Goal: Navigation & Orientation: Find specific page/section

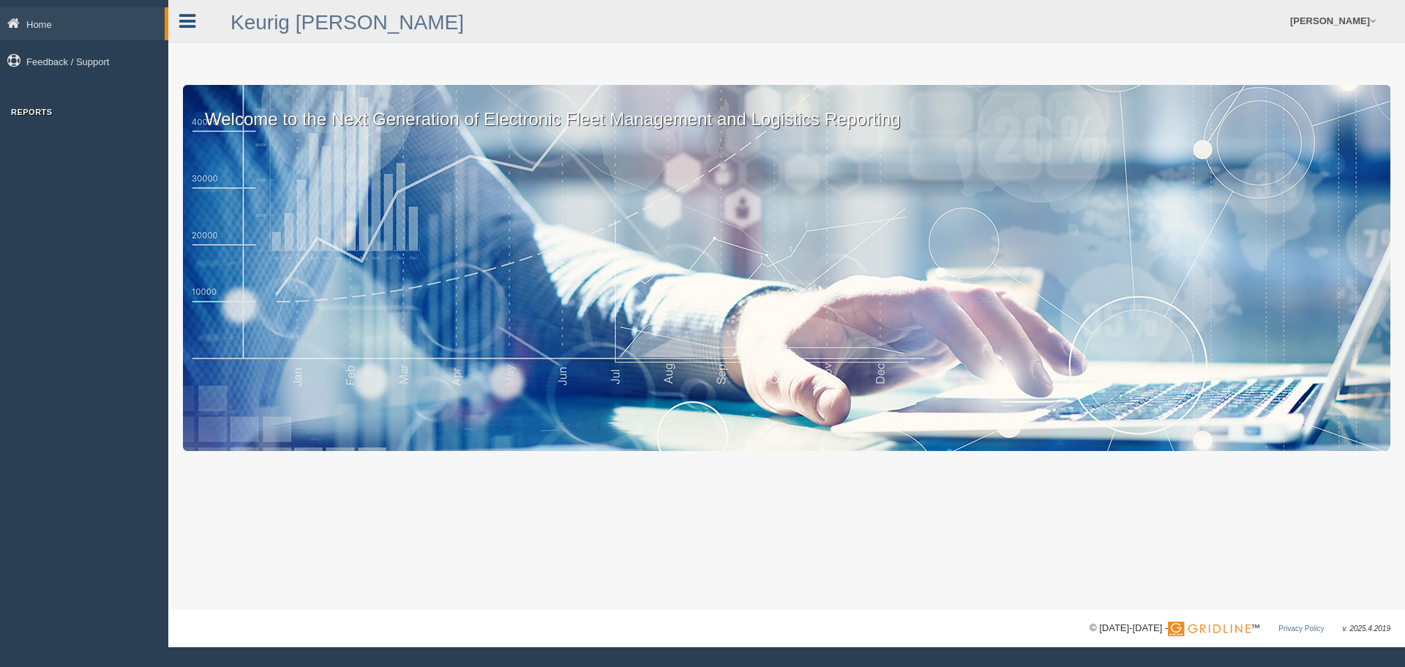
click at [183, 26] on icon at bounding box center [187, 21] width 16 height 19
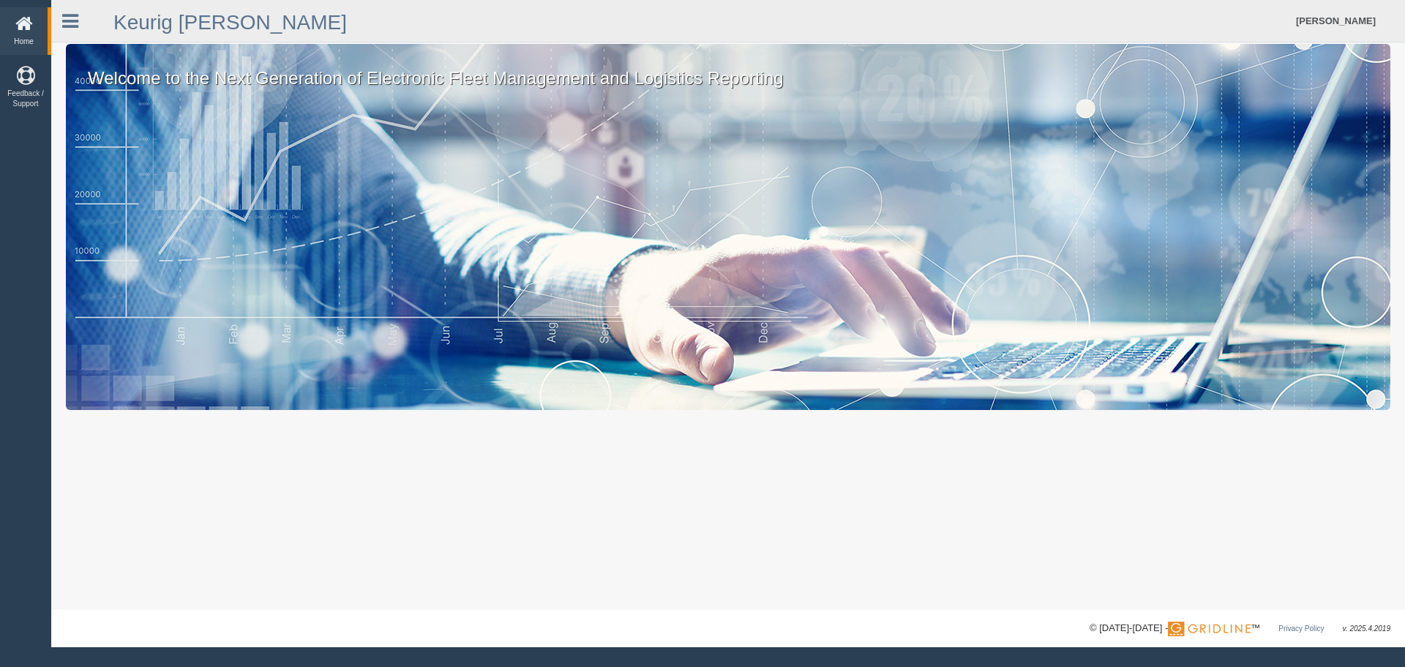
click at [72, 18] on icon at bounding box center [70, 21] width 16 height 19
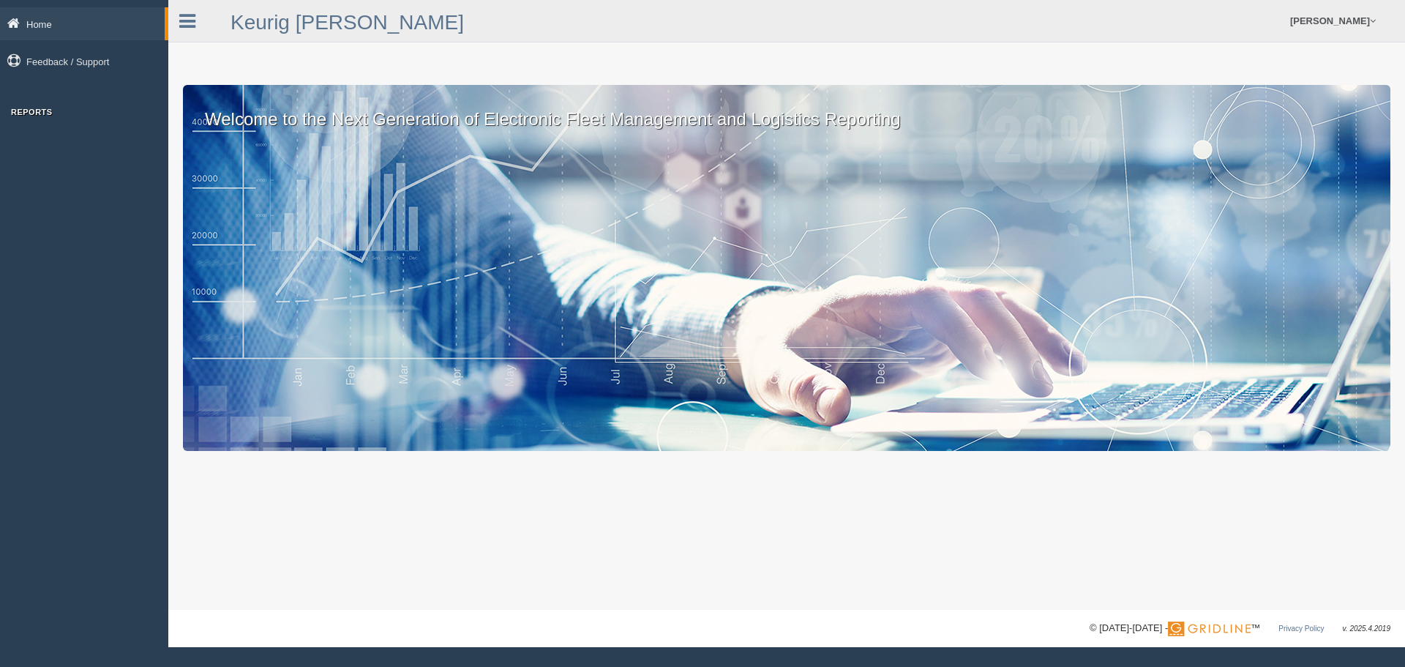
click at [97, 27] on link "Home" at bounding box center [82, 23] width 165 height 33
click at [671, 248] on div "Welcome to the Next Generation of Electronic Fleet Management and Logistics Rep…" at bounding box center [786, 268] width 1207 height 366
click at [825, 255] on div "Welcome to the Next Generation of Electronic Fleet Management and Logistics Rep…" at bounding box center [786, 268] width 1207 height 366
click at [830, 263] on div "Welcome to the Next Generation of Electronic Fleet Management and Logistics Rep…" at bounding box center [786, 268] width 1207 height 366
drag, startPoint x: 827, startPoint y: 339, endPoint x: 1021, endPoint y: 389, distance: 200.2
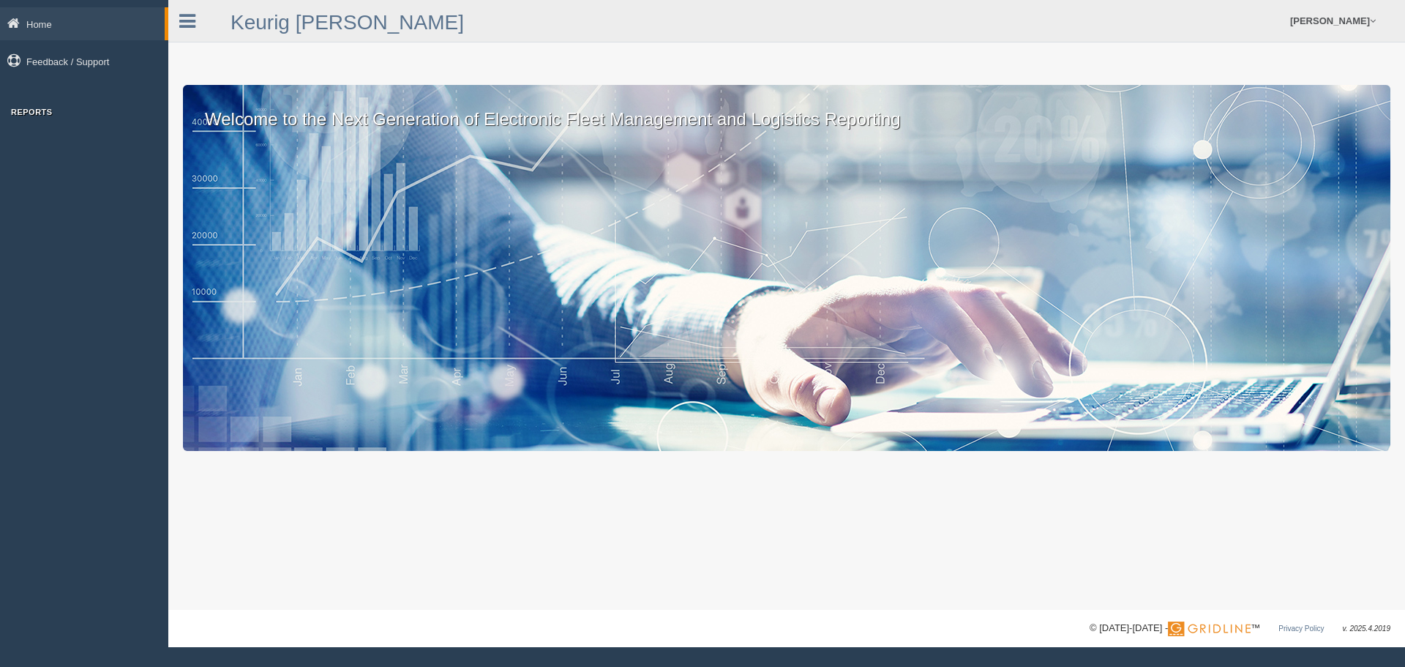
click at [835, 354] on div "Welcome to the Next Generation of Electronic Fleet Management and Logistics Rep…" at bounding box center [786, 268] width 1207 height 366
click at [1095, 442] on div "Welcome to the Next Generation of Electronic Fleet Management and Logistics Rep…" at bounding box center [786, 268] width 1207 height 366
click at [32, 109] on h3 "Reports" at bounding box center [84, 112] width 168 height 9
click at [81, 59] on link "Feedback / Support" at bounding box center [84, 61] width 168 height 33
click at [182, 18] on icon at bounding box center [187, 21] width 16 height 19
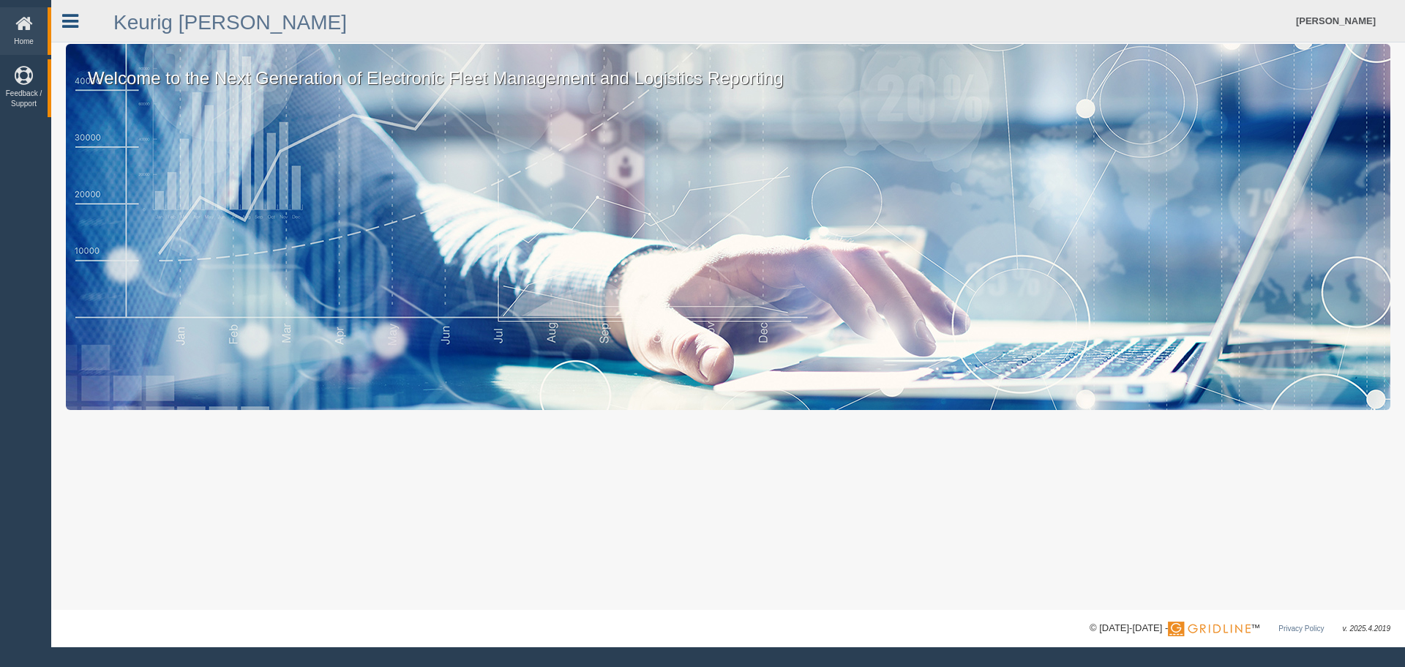
click at [61, 19] on link at bounding box center [70, 19] width 38 height 22
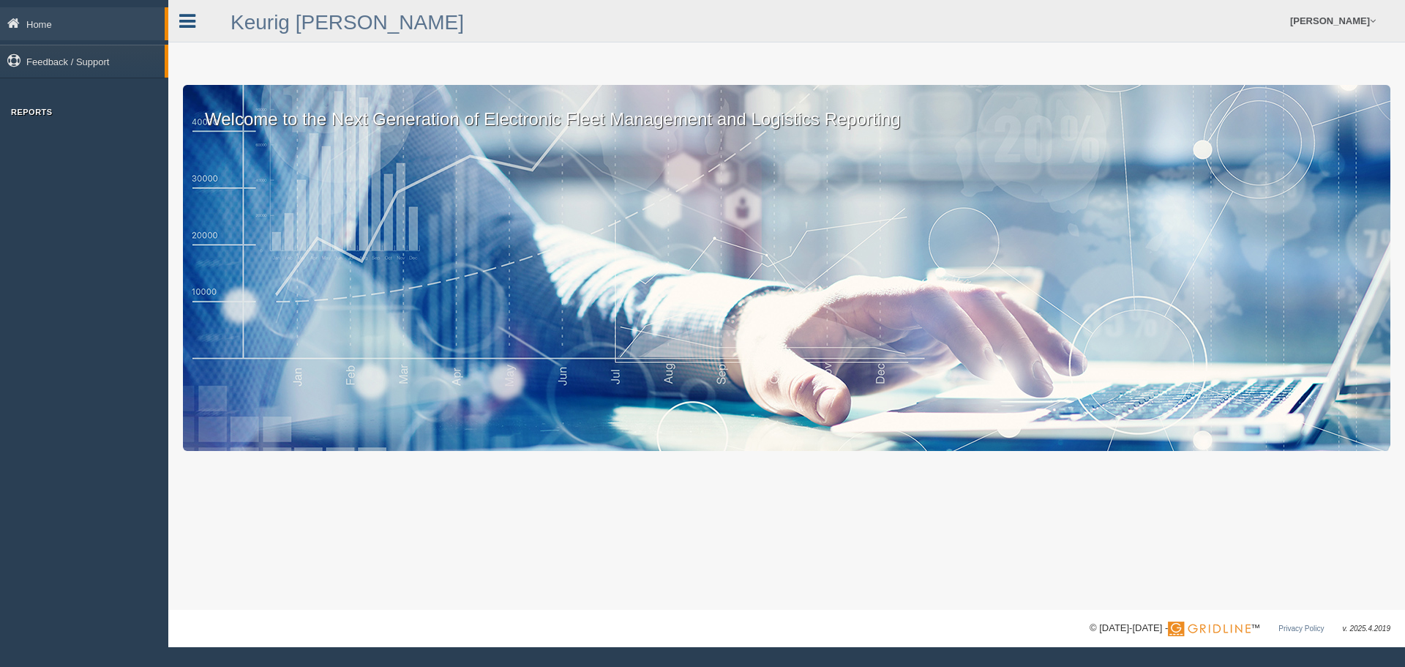
click at [61, 19] on link "Home" at bounding box center [82, 23] width 165 height 33
click at [178, 15] on link at bounding box center [187, 19] width 38 height 22
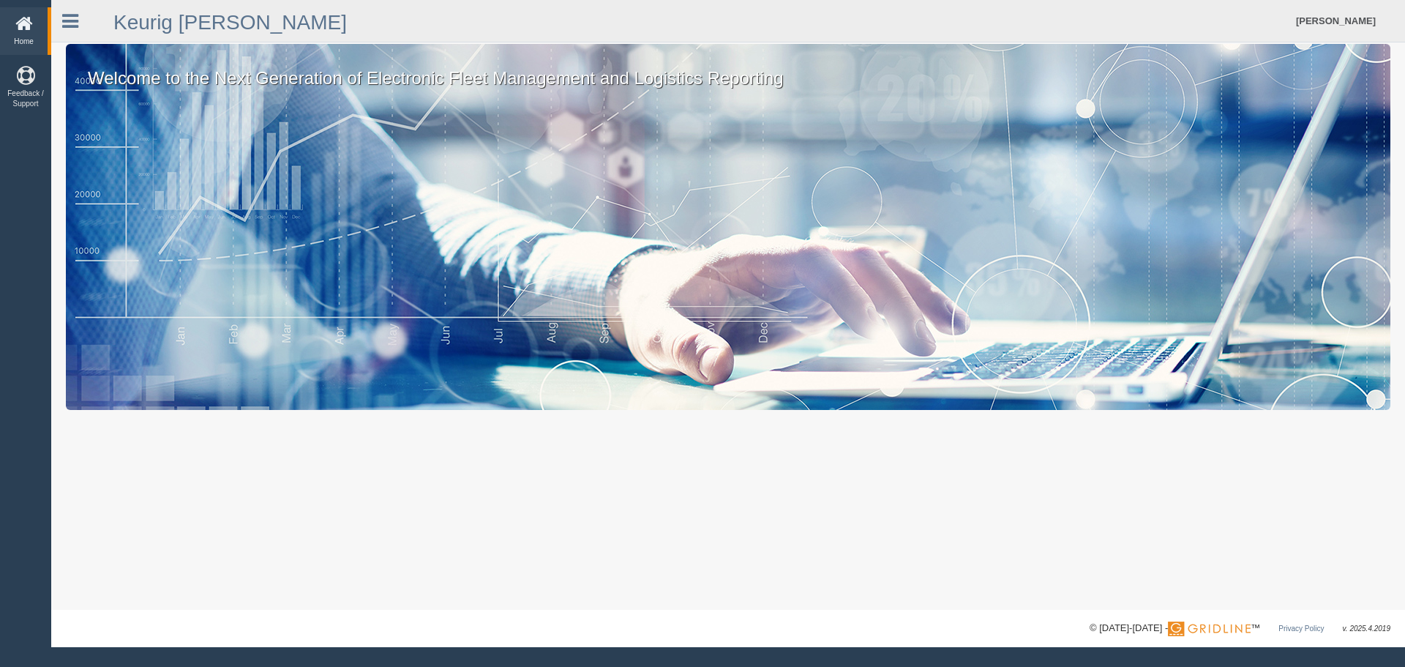
click at [24, 19] on icon at bounding box center [24, 24] width 40 height 18
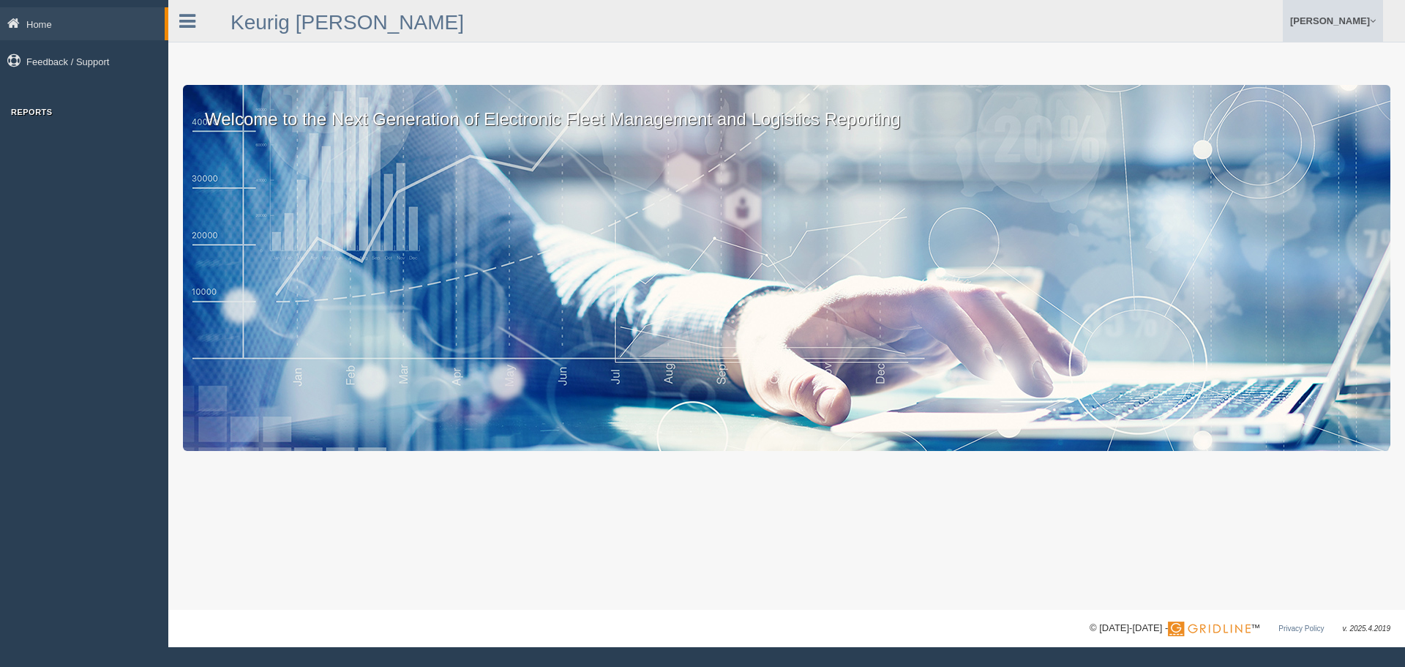
click at [1369, 15] on link "[PERSON_NAME]" at bounding box center [1333, 21] width 100 height 42
click at [1285, 217] on div "Welcome to the Next Generation of Electronic Fleet Management and Logistics Rep…" at bounding box center [786, 268] width 1207 height 366
click at [1078, 230] on div "Welcome to the Next Generation of Electronic Fleet Management and Logistics Rep…" at bounding box center [786, 268] width 1207 height 366
drag, startPoint x: 1078, startPoint y: 230, endPoint x: 930, endPoint y: 215, distance: 149.3
click at [1071, 232] on div "Welcome to the Next Generation of Electronic Fleet Management and Logistics Rep…" at bounding box center [786, 268] width 1207 height 366
